Goal: Task Accomplishment & Management: Manage account settings

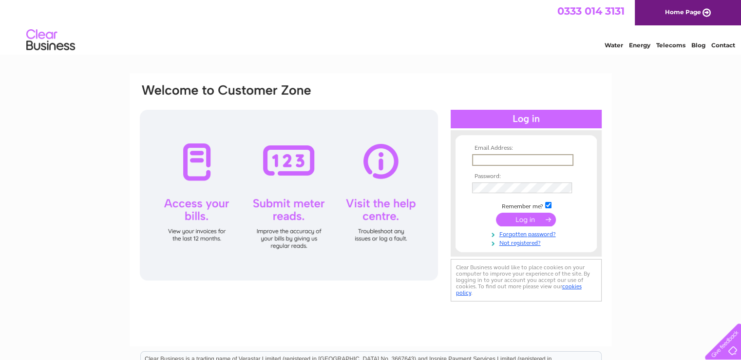
click at [510, 159] on input "text" at bounding box center [522, 160] width 101 height 12
type input "ewyllie@arch-henderson.co.uk"
click at [496, 212] on input "submit" at bounding box center [526, 219] width 60 height 14
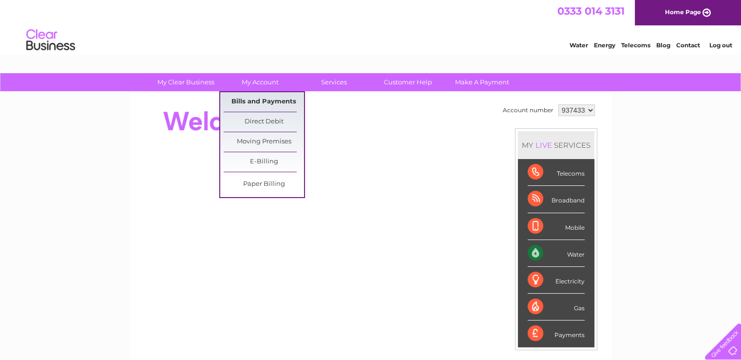
click at [262, 100] on link "Bills and Payments" at bounding box center [264, 101] width 80 height 19
click at [278, 100] on link "Bills and Payments" at bounding box center [264, 101] width 80 height 19
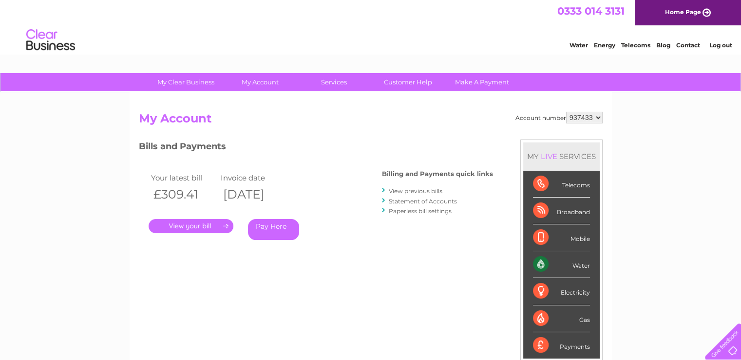
click at [179, 227] on link "." at bounding box center [191, 226] width 85 height 14
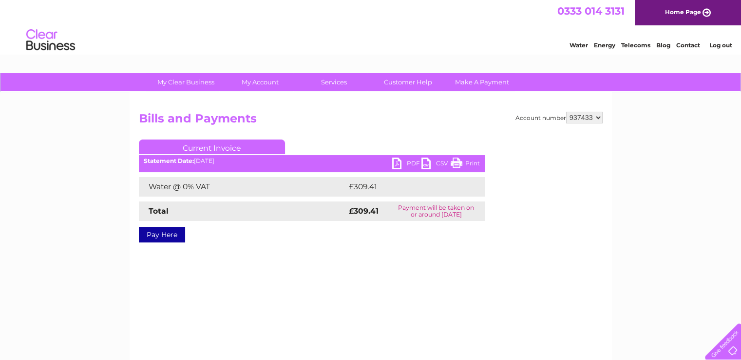
click at [407, 160] on link "PDF" at bounding box center [406, 164] width 29 height 14
